Goal: Task Accomplishment & Management: Use online tool/utility

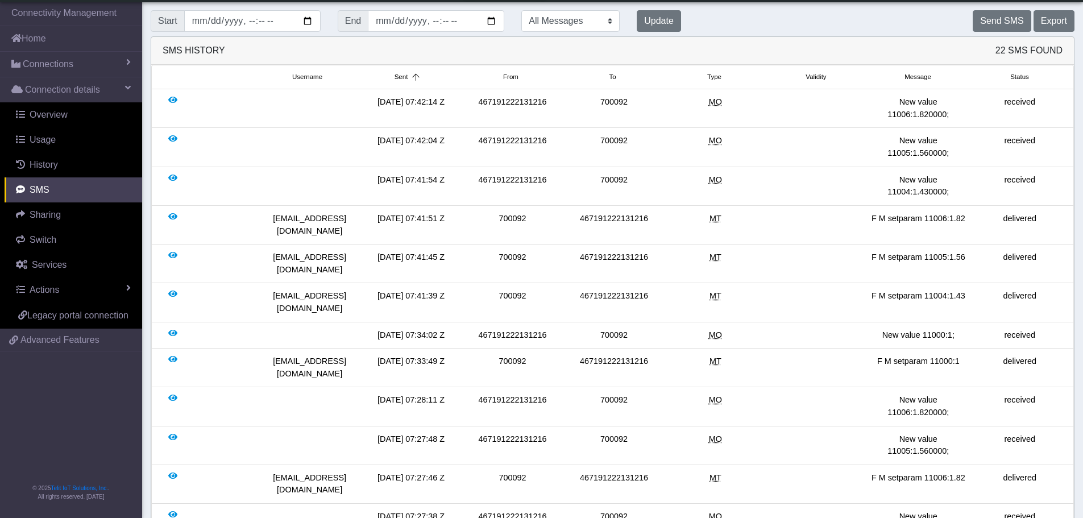
scroll to position [57, 0]
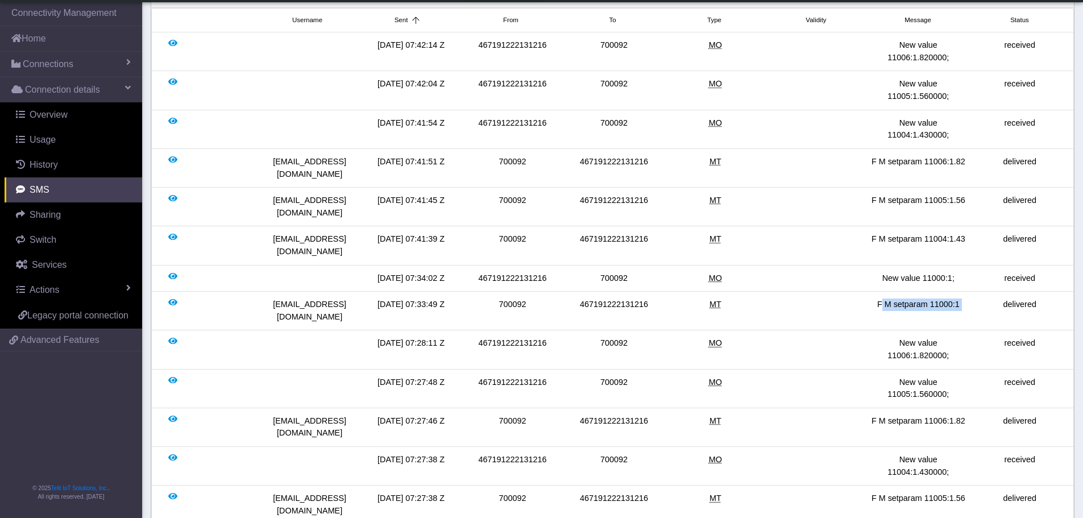
drag, startPoint x: 875, startPoint y: 268, endPoint x: 993, endPoint y: 269, distance: 118.9
click at [993, 299] on div "[EMAIL_ADDRESS][DOMAIN_NAME] [DATE] 07:33:49 Z 700092 467191222131216 MT F M se…" at bounding box center [613, 311] width 916 height 24
copy div "F M setparam 11000:1"
drag, startPoint x: 908, startPoint y: 218, endPoint x: 984, endPoint y: 220, distance: 76.2
click at [984, 233] on div "[EMAIL_ADDRESS][DOMAIN_NAME] [DATE] 07:41:39 Z 700092 467191222131216 MT F M se…" at bounding box center [613, 245] width 916 height 24
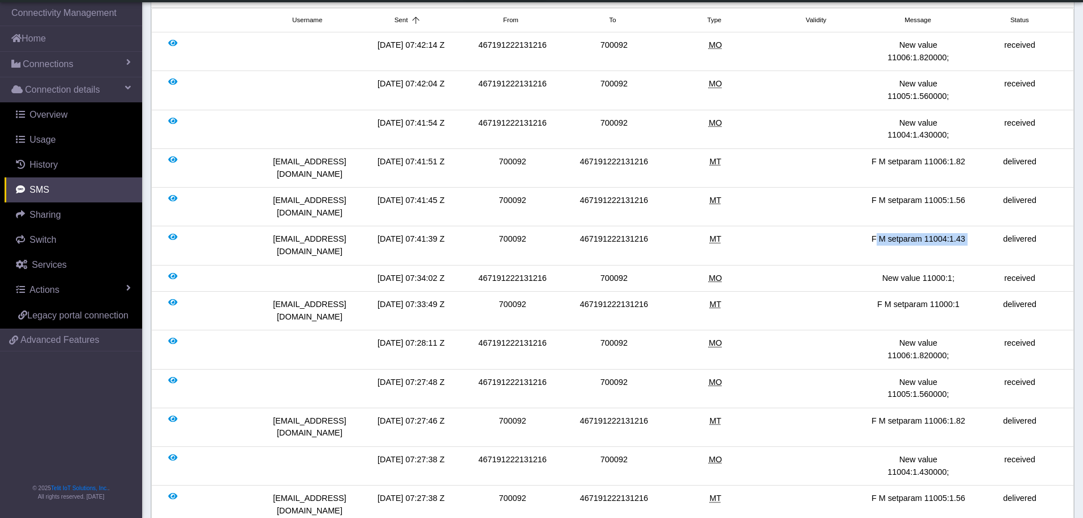
copy div "F M setparam 11004:1.43"
drag, startPoint x: 869, startPoint y: 189, endPoint x: 978, endPoint y: 193, distance: 108.7
click at [978, 194] on div "[EMAIL_ADDRESS][DOMAIN_NAME] [DATE] 07:41:45 Z 700092 467191222131216 MT F M se…" at bounding box center [613, 206] width 916 height 24
copy div "F M setparam 11005:1.56"
drag, startPoint x: 871, startPoint y: 163, endPoint x: 967, endPoint y: 164, distance: 95.5
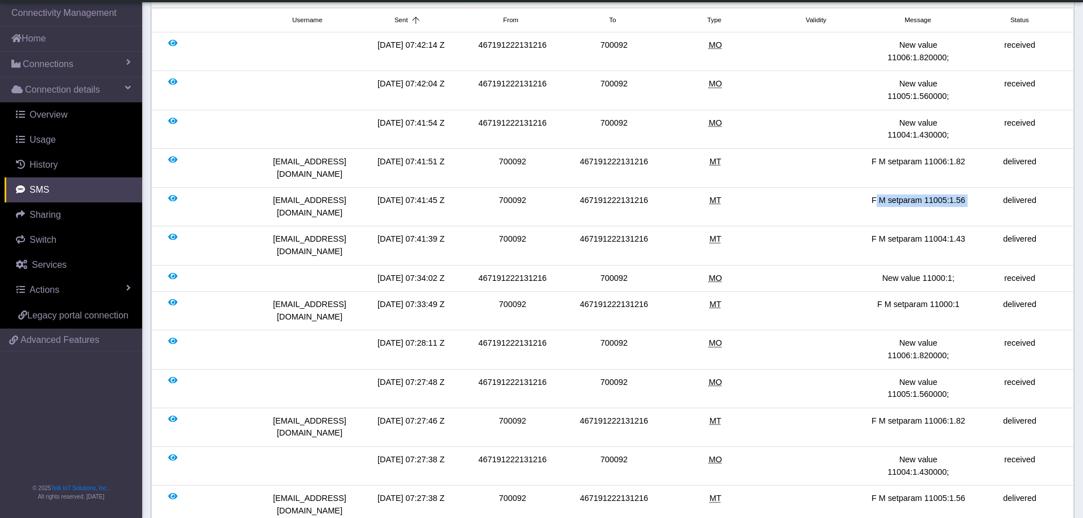
click at [967, 164] on div "F M setparam 11006:1.82" at bounding box center [918, 168] width 101 height 24
copy div "F M setparam 11006:1.82"
